Goal: Transaction & Acquisition: Subscribe to service/newsletter

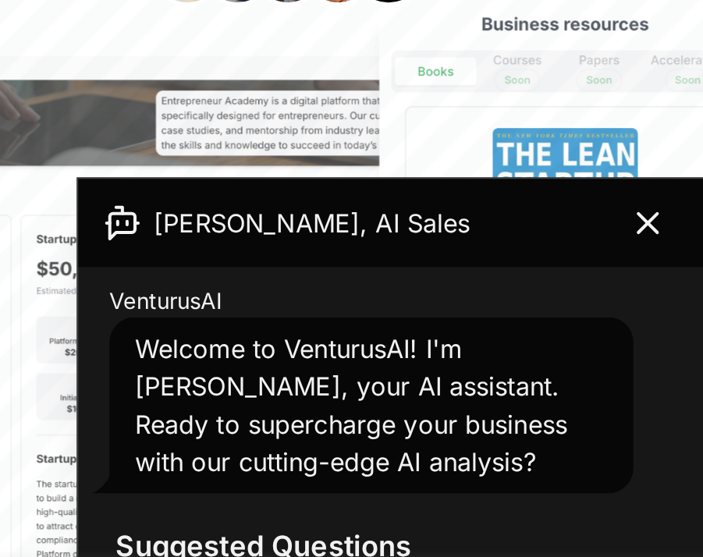
scroll to position [227, 0]
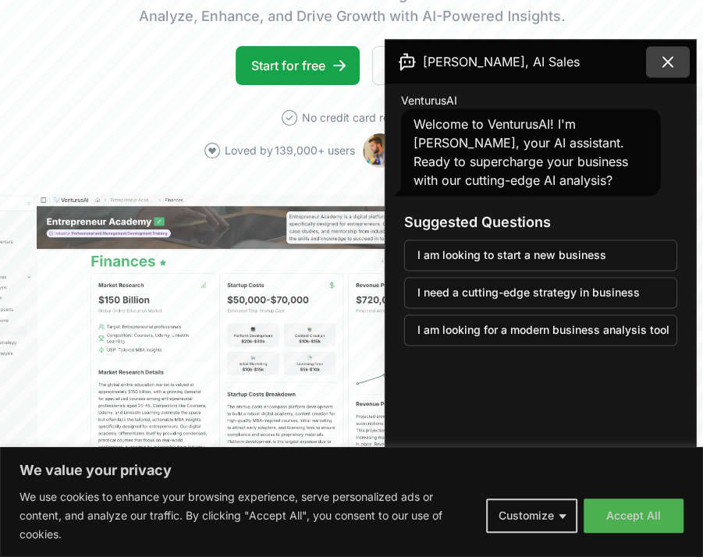
click at [668, 60] on icon at bounding box center [667, 61] width 9 height 9
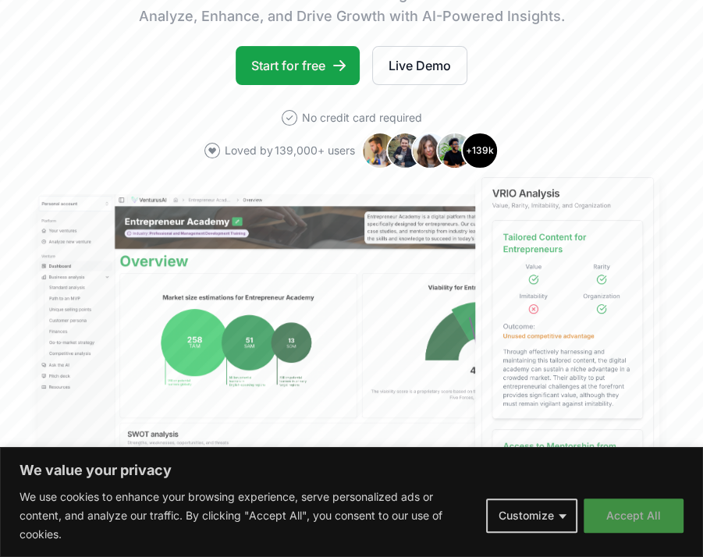
click at [596, 515] on button "Accept All" at bounding box center [634, 516] width 100 height 34
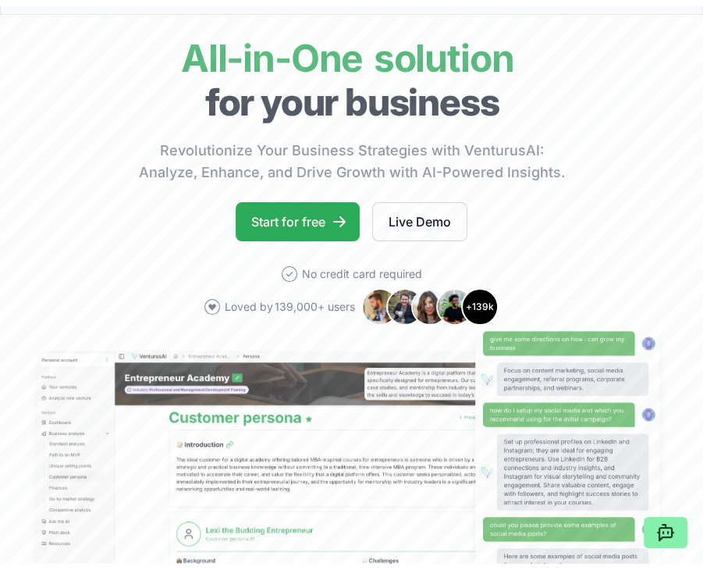
scroll to position [0, 0]
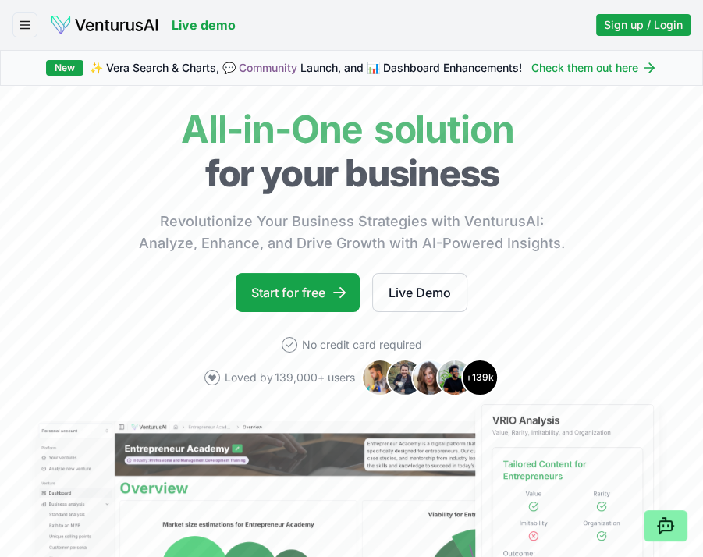
click at [22, 16] on icon "button" at bounding box center [25, 25] width 14 height 19
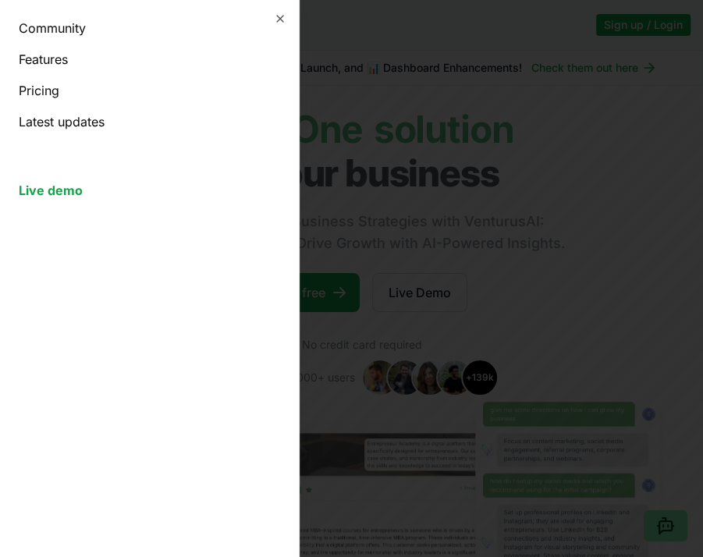
click at [28, 91] on link "Pricing" at bounding box center [149, 90] width 261 height 19
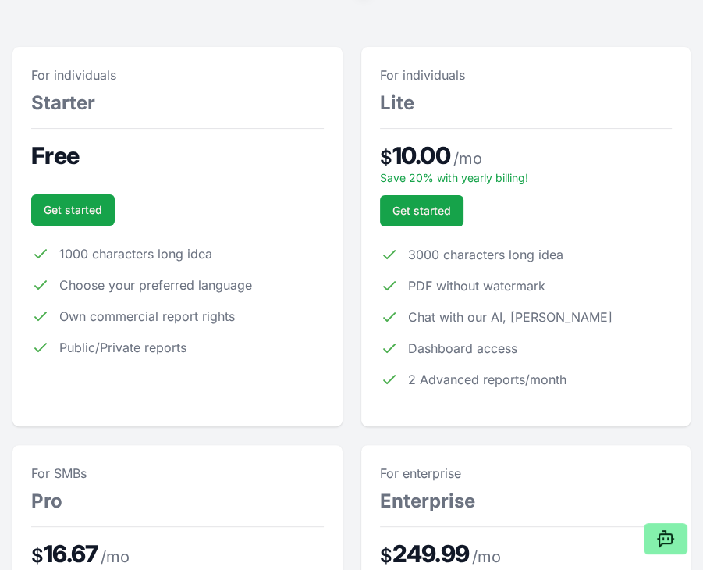
scroll to position [124, 0]
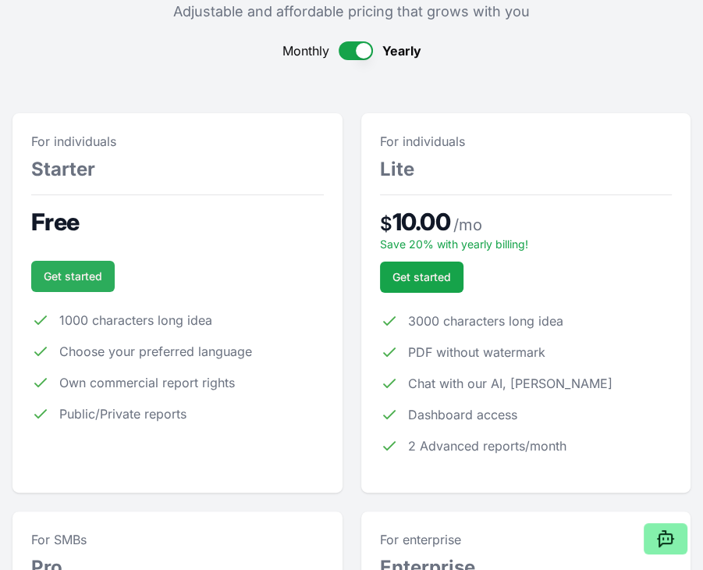
click at [67, 272] on link "Get started" at bounding box center [73, 276] width 84 height 31
